Goal: Find specific page/section: Find specific page/section

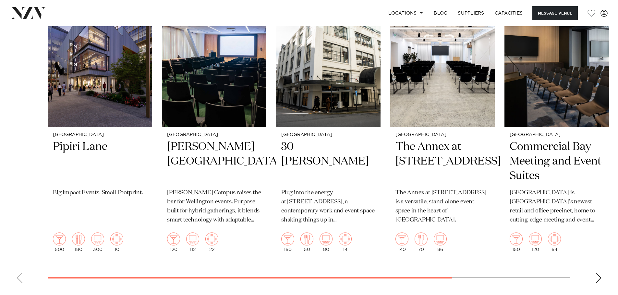
scroll to position [1373, 0]
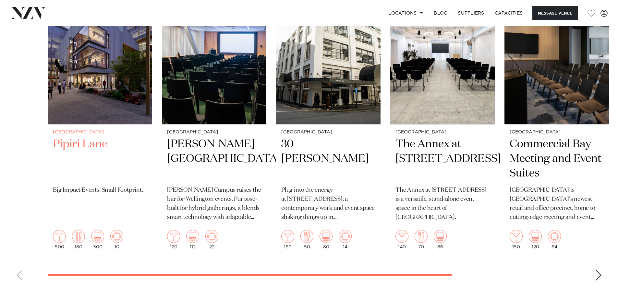
click at [61, 145] on h2 "Pipiri Lane" at bounding box center [100, 159] width 94 height 44
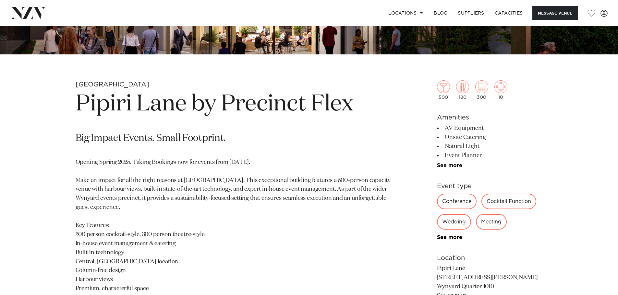
scroll to position [281, 0]
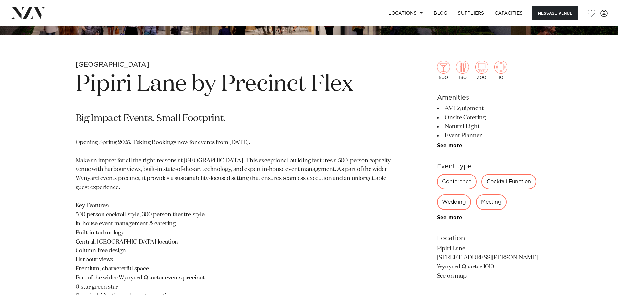
click at [494, 201] on div "Meeting" at bounding box center [491, 203] width 31 height 16
click at [493, 207] on div "Meeting" at bounding box center [491, 203] width 31 height 16
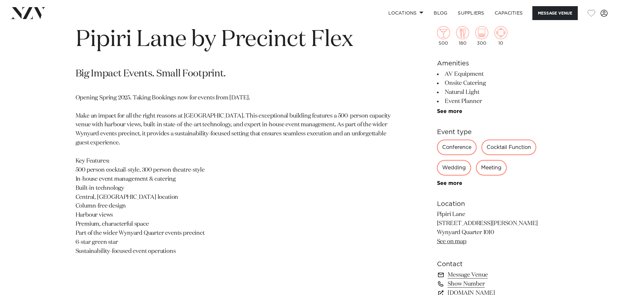
scroll to position [335, 0]
